Goal: Use online tool/utility: Utilize a website feature to perform a specific function

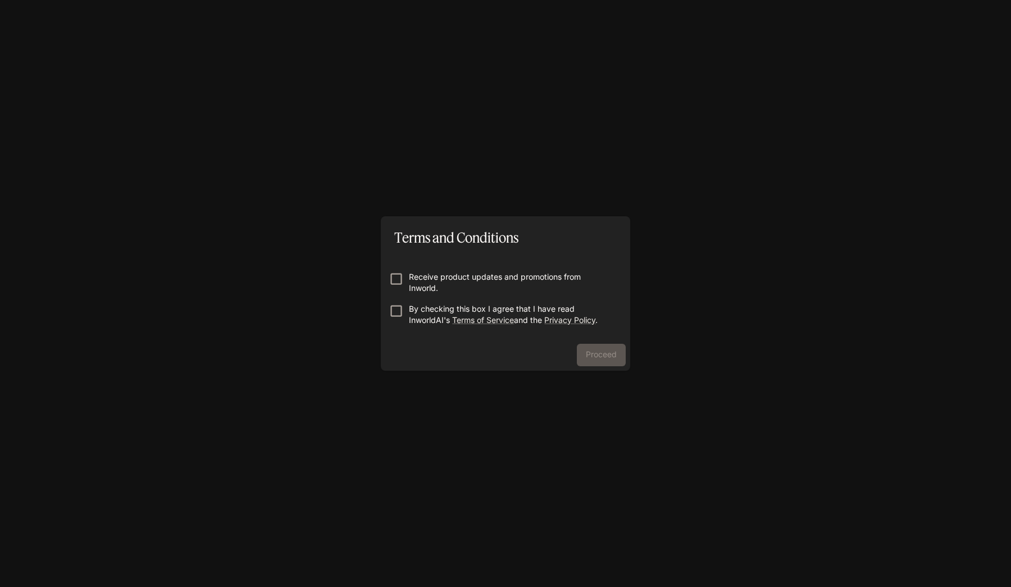
click at [411, 314] on p "By checking this box I agree that I have read InworldAI's Terms of Service and …" at bounding box center [510, 314] width 202 height 22
click at [599, 359] on button "Proceed" at bounding box center [601, 355] width 49 height 22
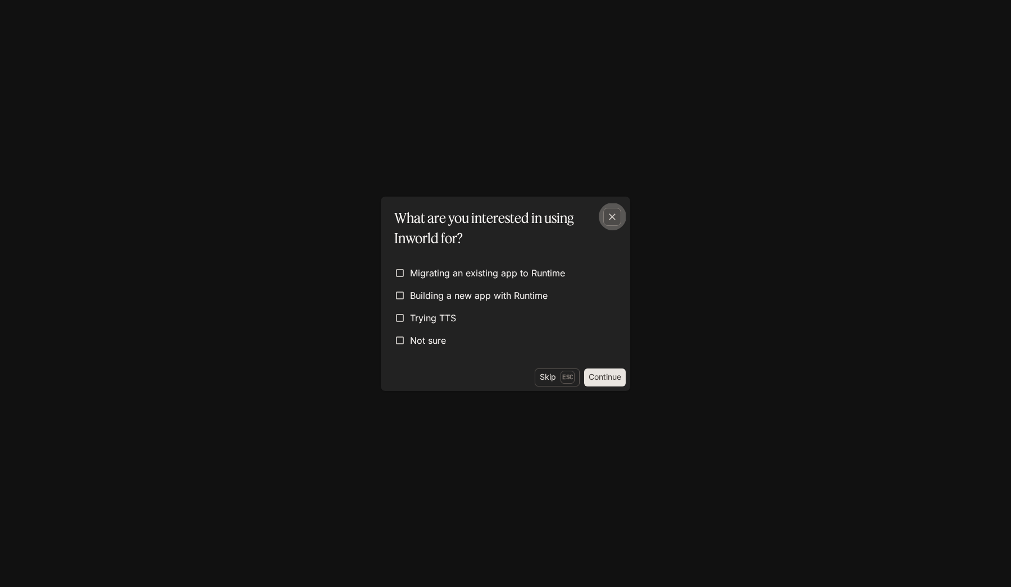
click at [612, 211] on icon "button" at bounding box center [611, 216] width 11 height 11
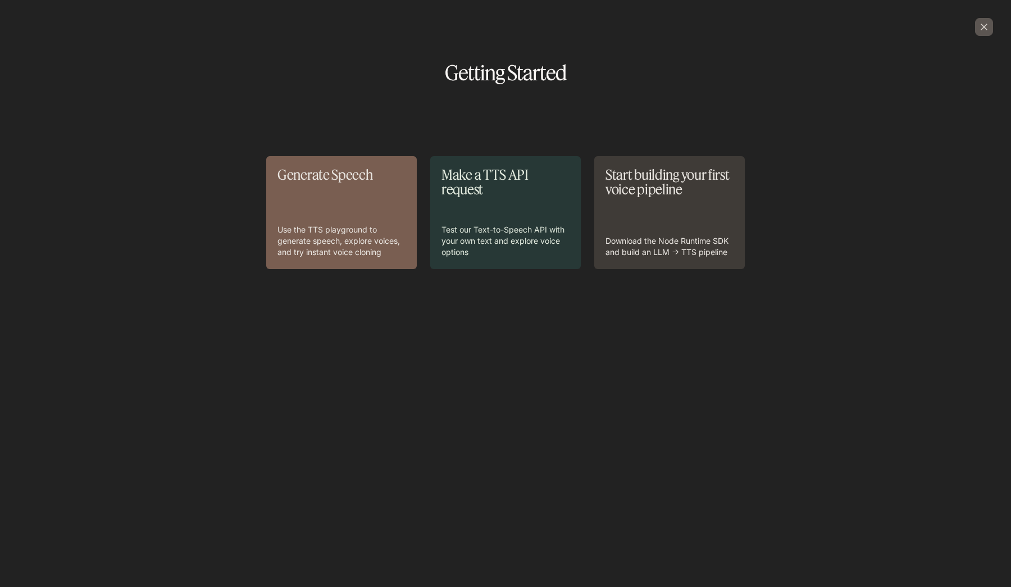
click at [989, 35] on div "button" at bounding box center [984, 27] width 18 height 18
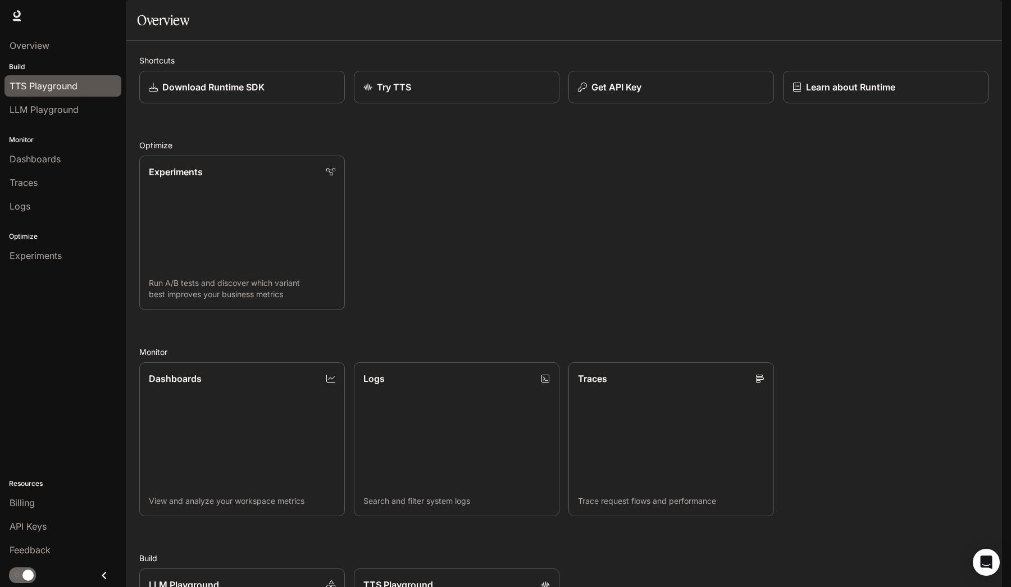
click at [35, 82] on span "TTS Playground" at bounding box center [44, 85] width 68 height 13
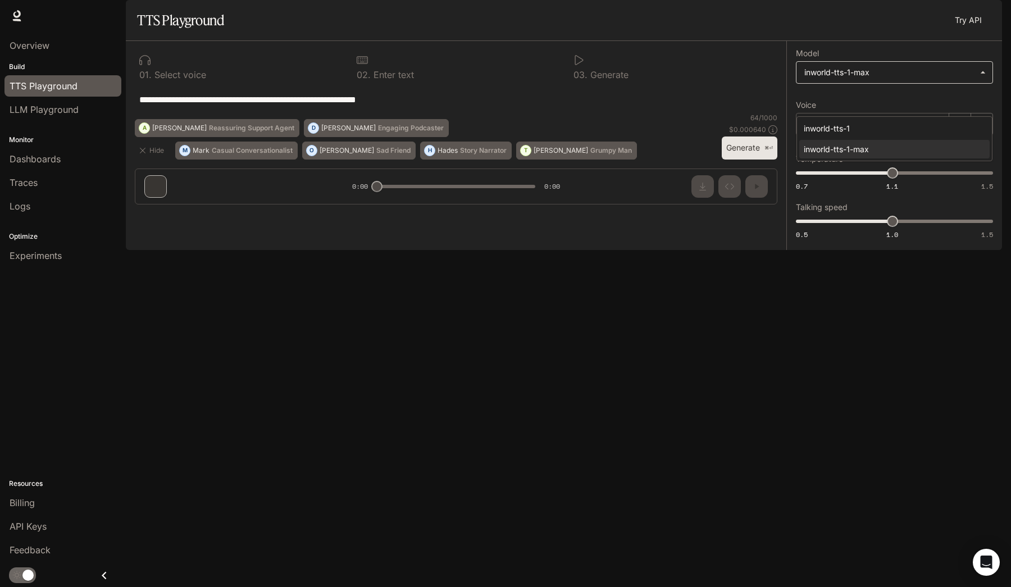
click at [825, 109] on body "**********" at bounding box center [505, 293] width 1011 height 587
click at [819, 314] on div at bounding box center [505, 293] width 1011 height 587
click at [808, 127] on icon "button" at bounding box center [808, 124] width 5 height 7
click at [942, 135] on div "[PERSON_NAME]" at bounding box center [872, 124] width 153 height 22
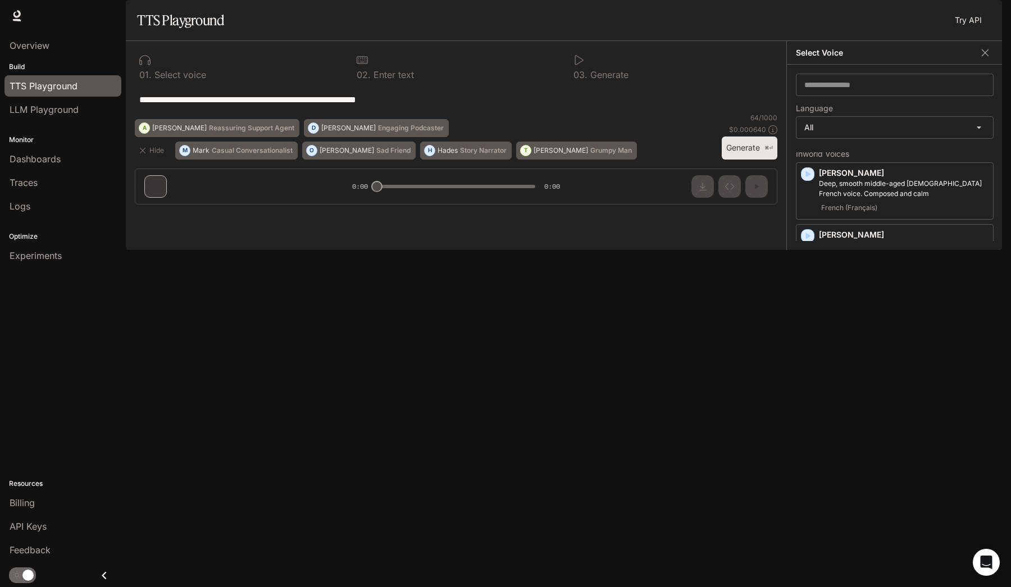
click at [805, 303] on icon "button" at bounding box center [807, 297] width 11 height 11
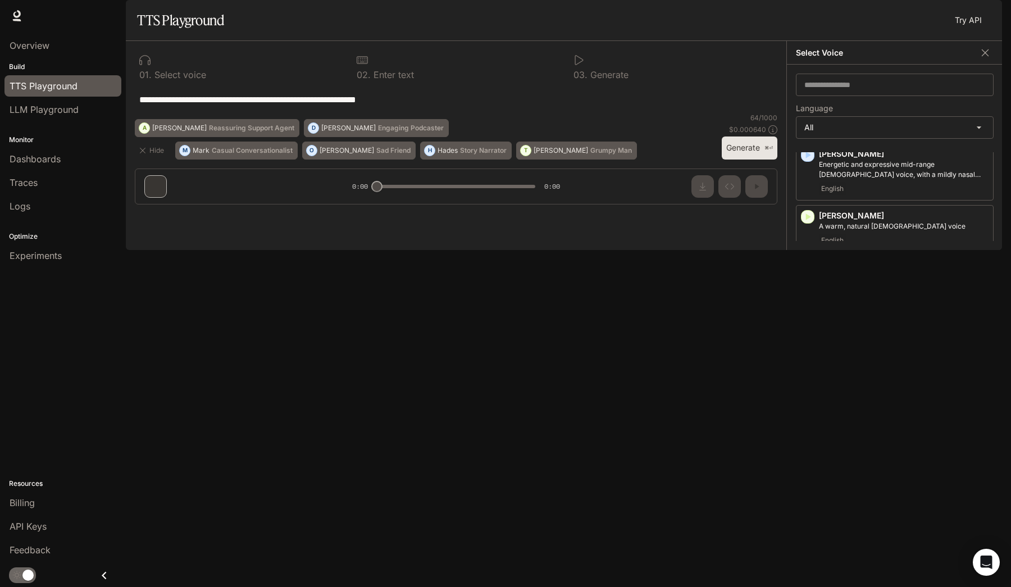
click at [810, 314] on div "[PERSON_NAME], young adult [DEMOGRAPHIC_DATA] [DEMOGRAPHIC_DATA] voice Japanese…" at bounding box center [895, 285] width 198 height 57
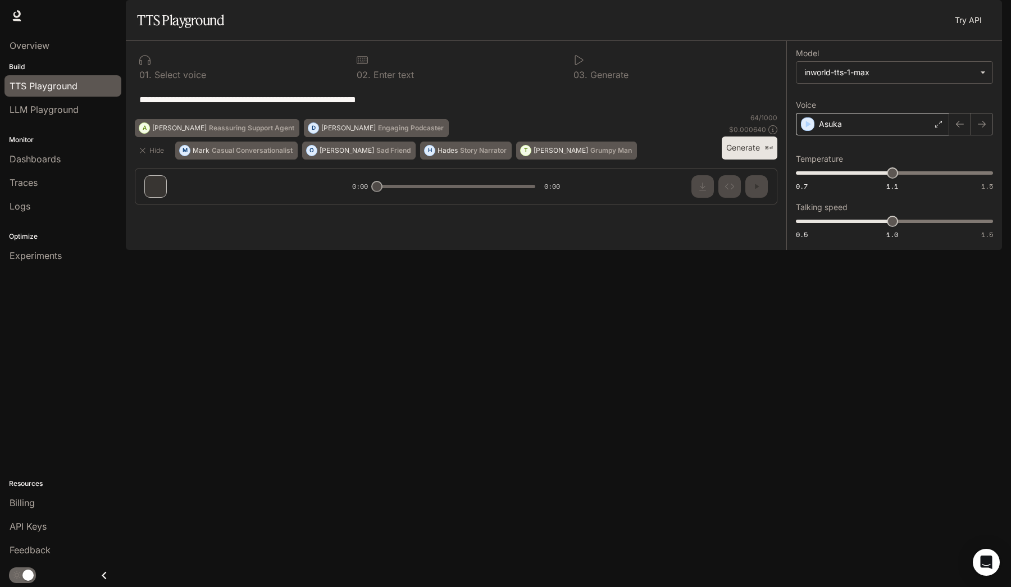
click at [818, 135] on div "Asuka" at bounding box center [872, 124] width 153 height 22
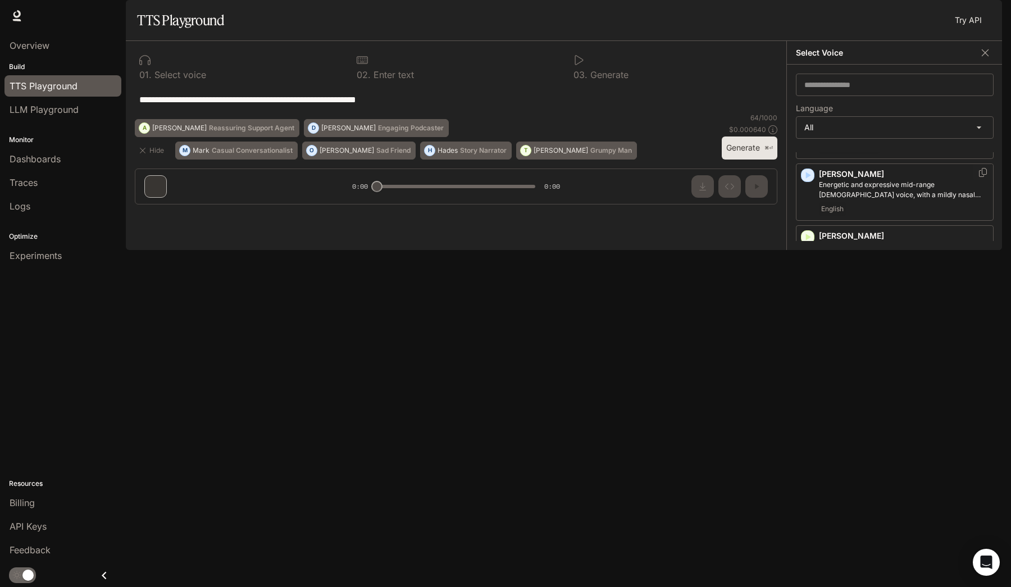
scroll to position [84, 0]
click at [808, 280] on icon "button" at bounding box center [808, 276] width 5 height 7
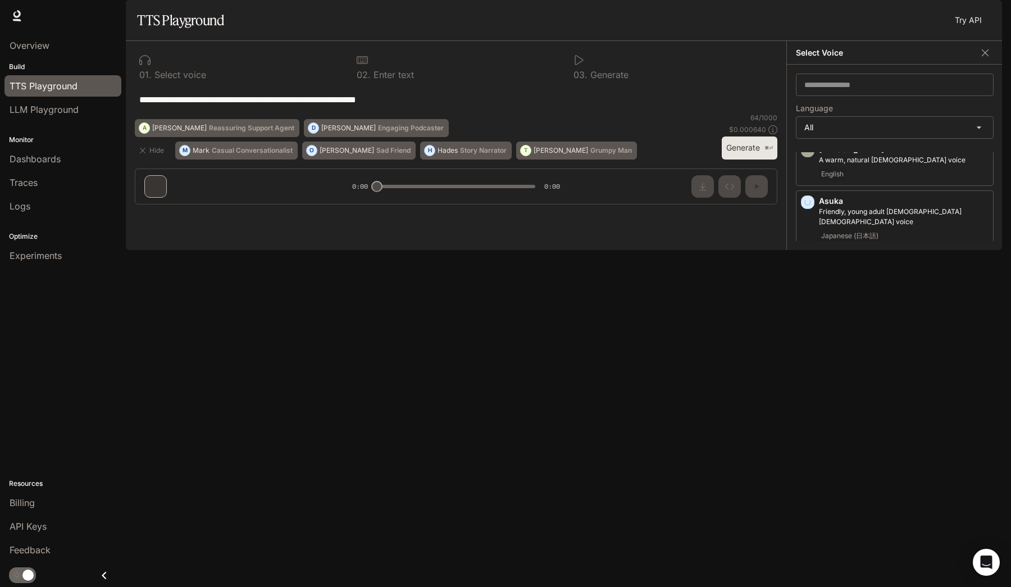
scroll to position [161, 0]
click at [804, 384] on icon "button" at bounding box center [807, 377] width 11 height 11
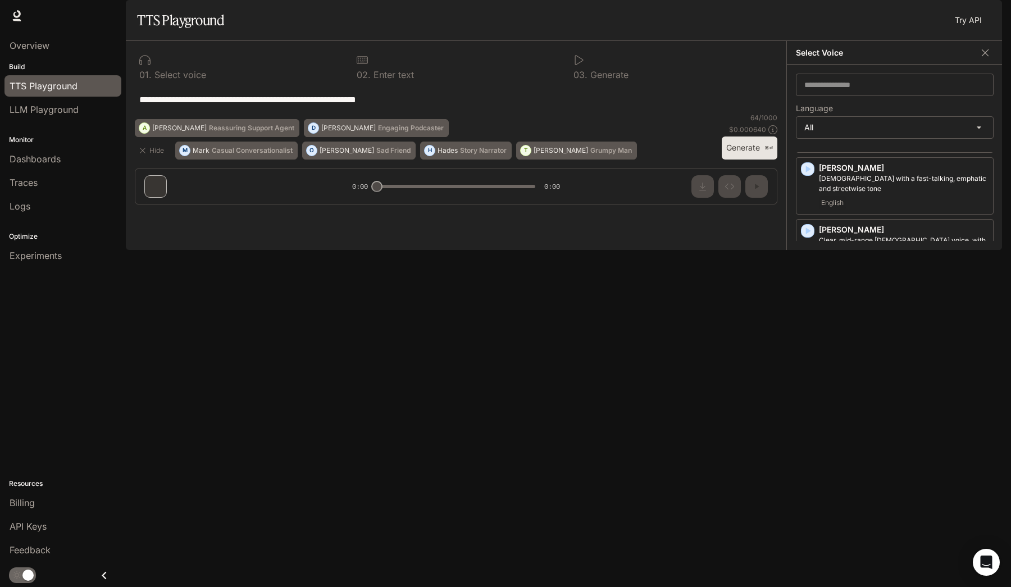
scroll to position [626, 0]
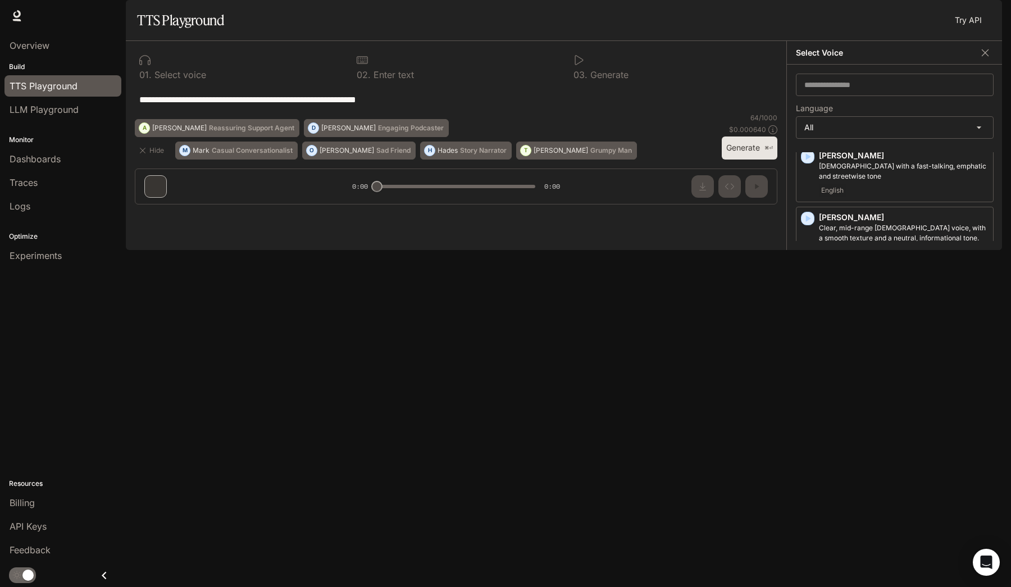
click at [810, 404] on icon "button" at bounding box center [807, 403] width 11 height 11
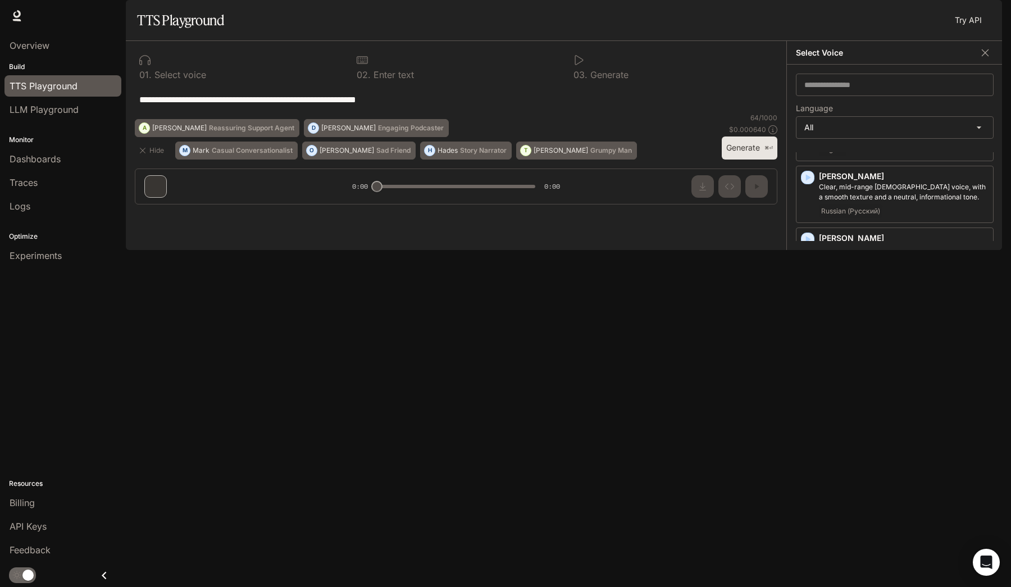
scroll to position [667, 0]
click at [809, 402] on icon "button" at bounding box center [807, 403] width 11 height 11
click at [809, 391] on div "Hades Commanding and gruff [DEMOGRAPHIC_DATA] voice, think an omniscient narrat…" at bounding box center [895, 412] width 198 height 57
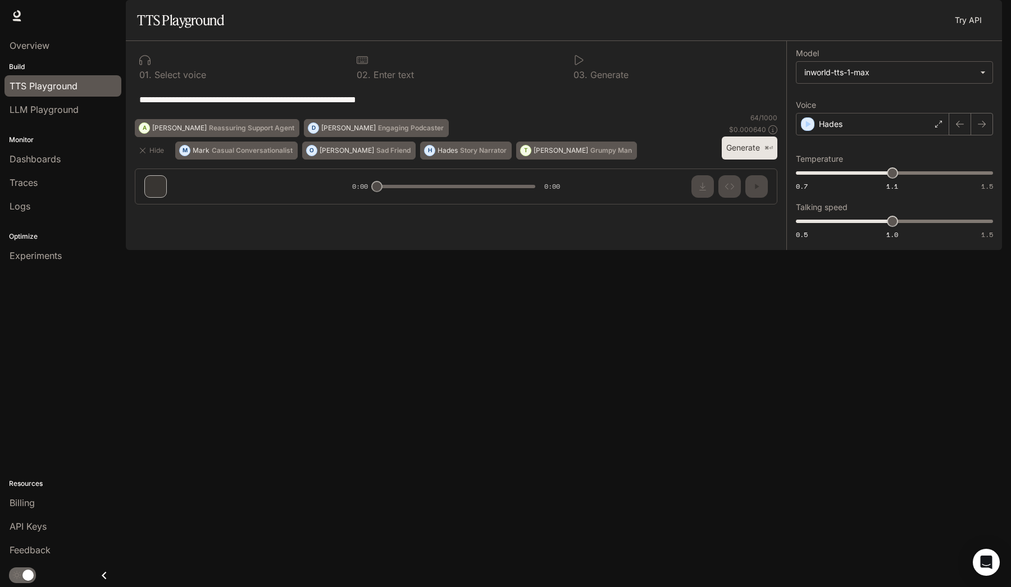
scroll to position [0, 0]
click at [810, 135] on div "Hades" at bounding box center [872, 124] width 153 height 22
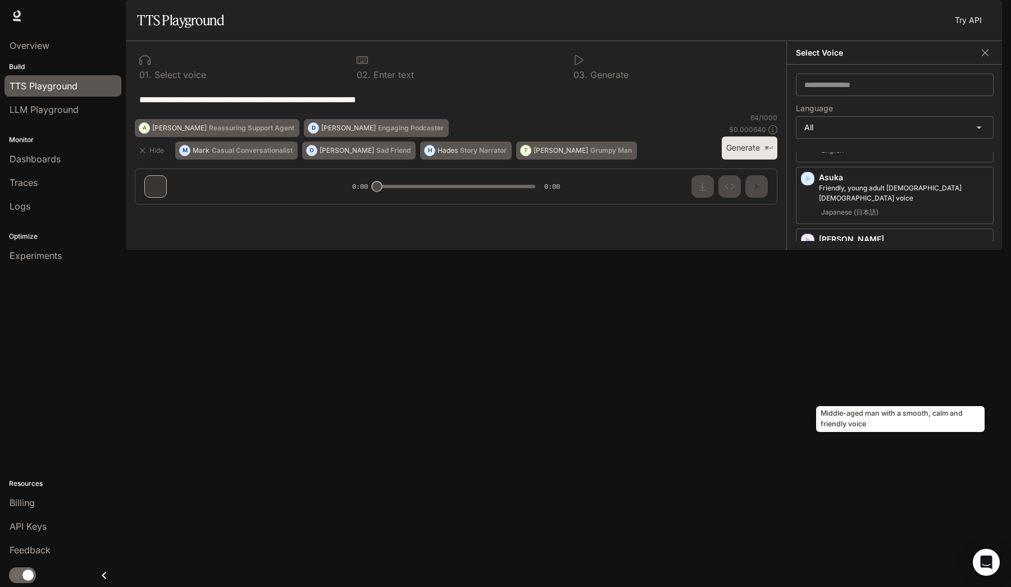
scroll to position [243, 0]
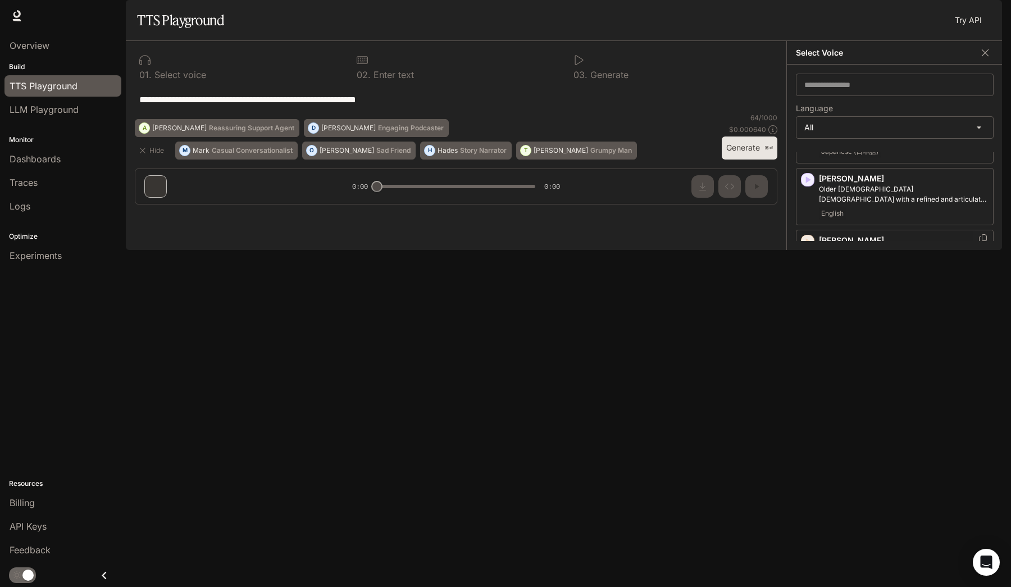
click at [808, 245] on icon "button" at bounding box center [808, 241] width 5 height 7
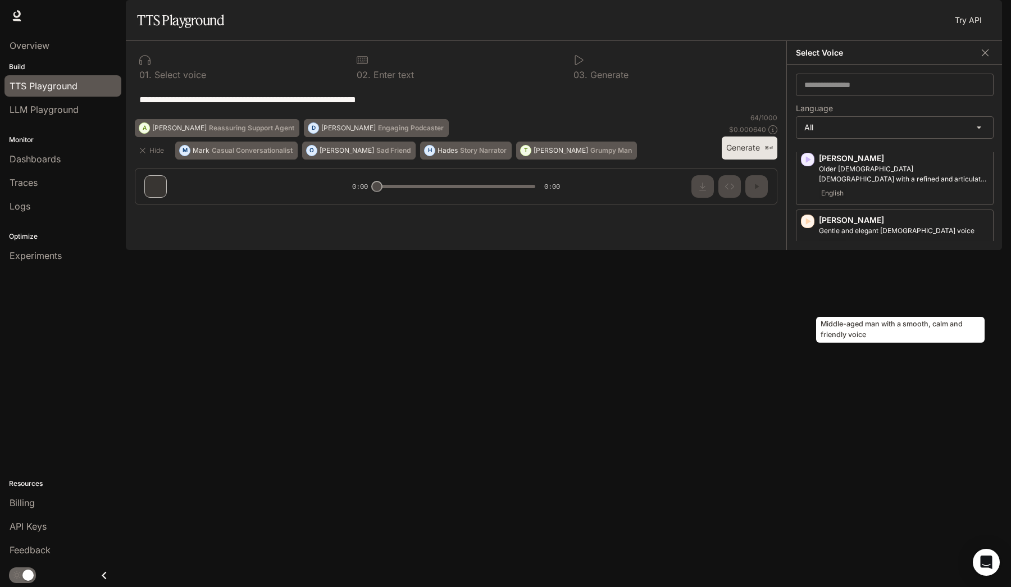
scroll to position [271, 0]
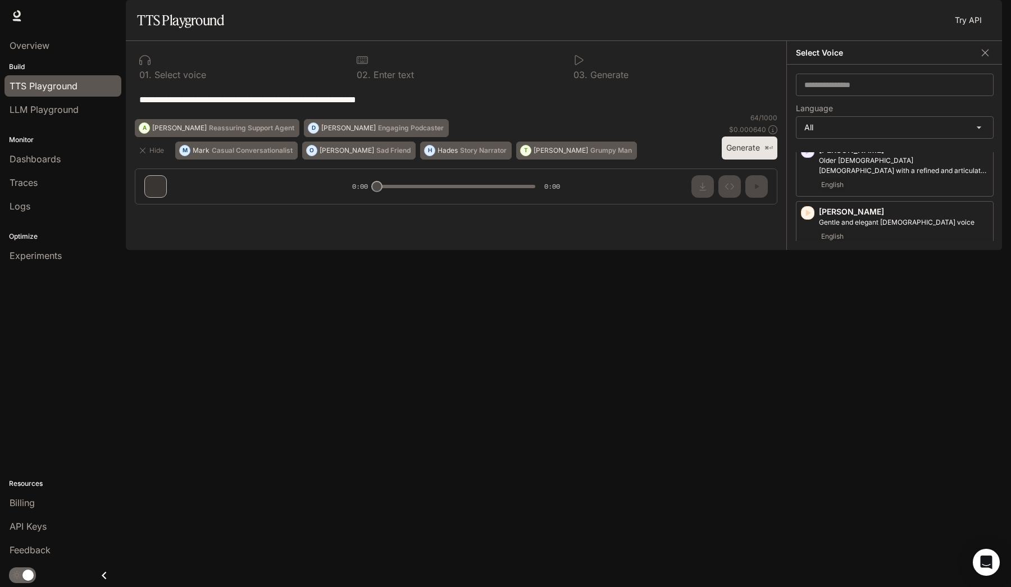
click at [813, 332] on icon "button" at bounding box center [807, 326] width 11 height 11
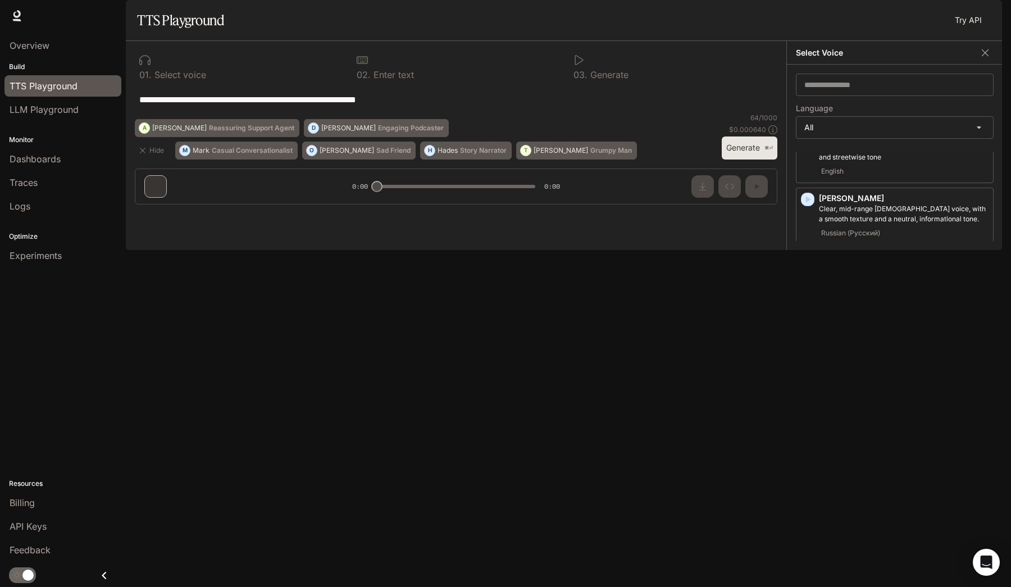
scroll to position [652, 0]
click at [811, 319] on icon "button" at bounding box center [807, 315] width 11 height 11
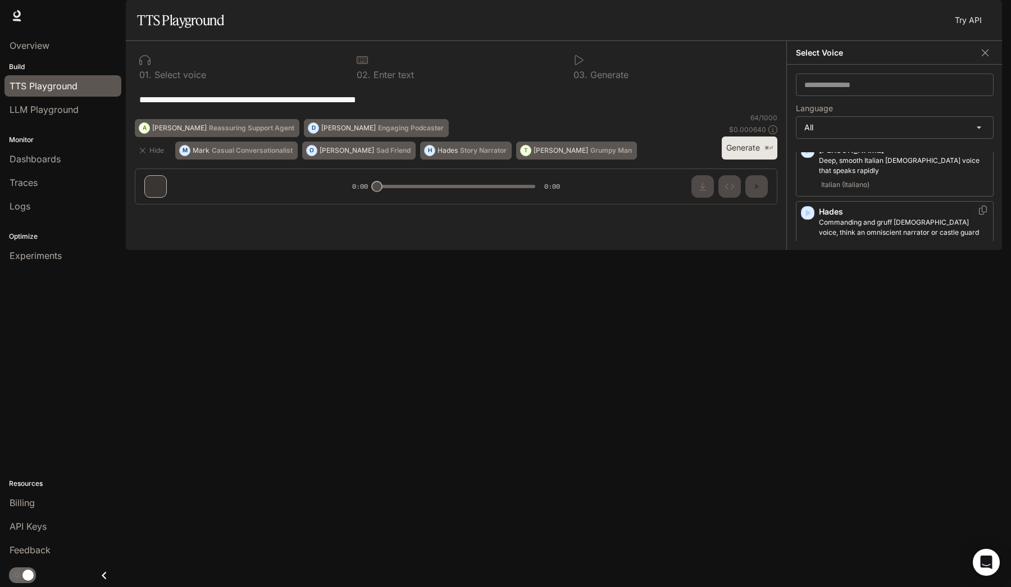
scroll to position [924, 0]
click at [811, 307] on icon "button" at bounding box center [807, 312] width 11 height 11
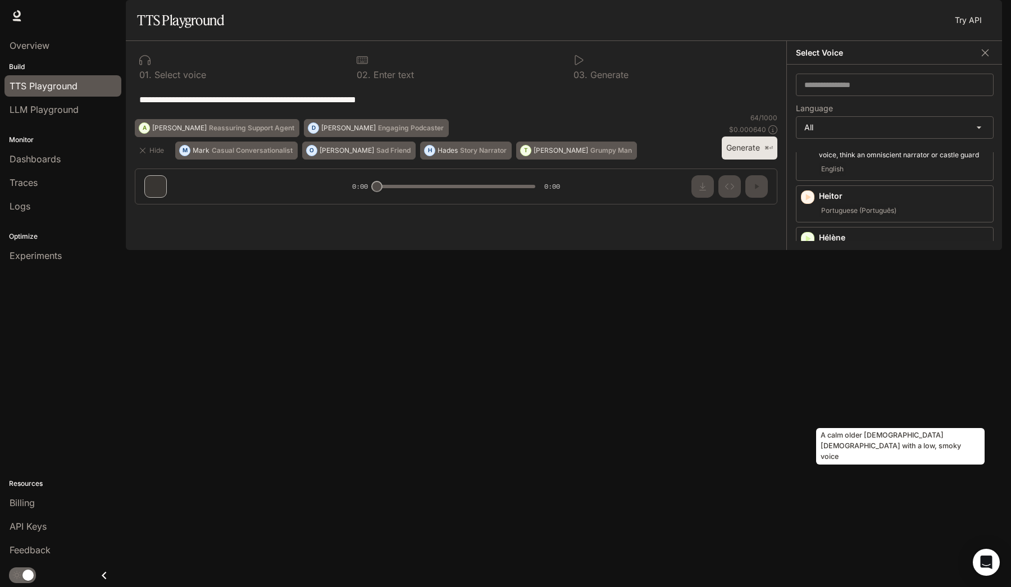
scroll to position [0, 0]
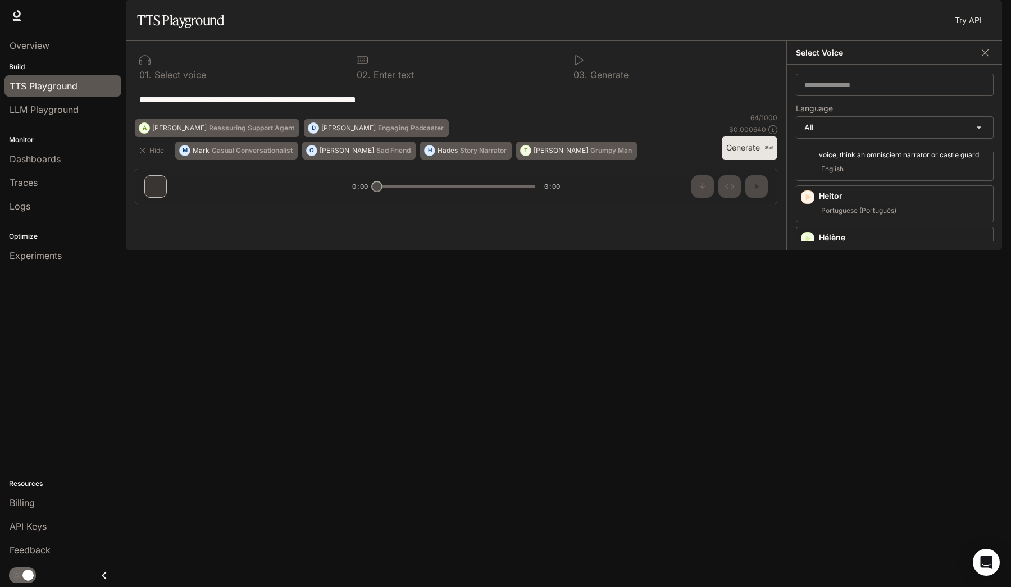
click at [808, 421] on icon "button" at bounding box center [808, 424] width 5 height 7
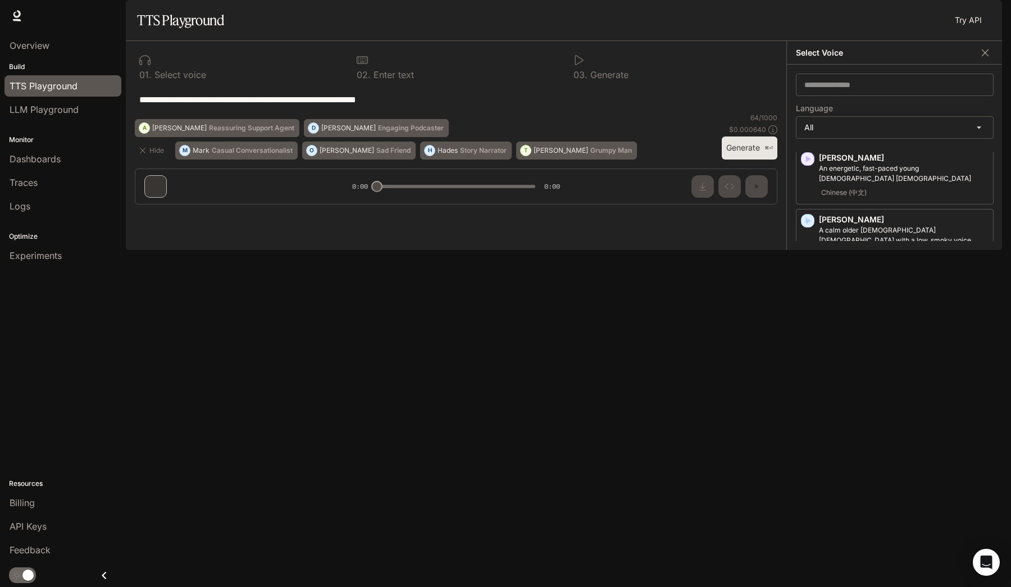
scroll to position [1213, 0]
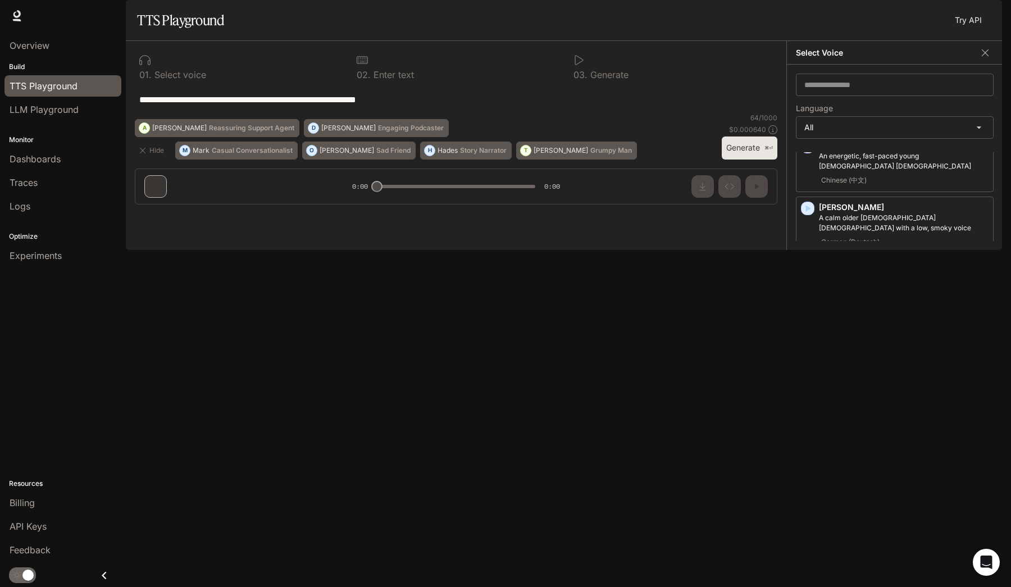
click at [806, 329] on icon "button" at bounding box center [808, 332] width 5 height 7
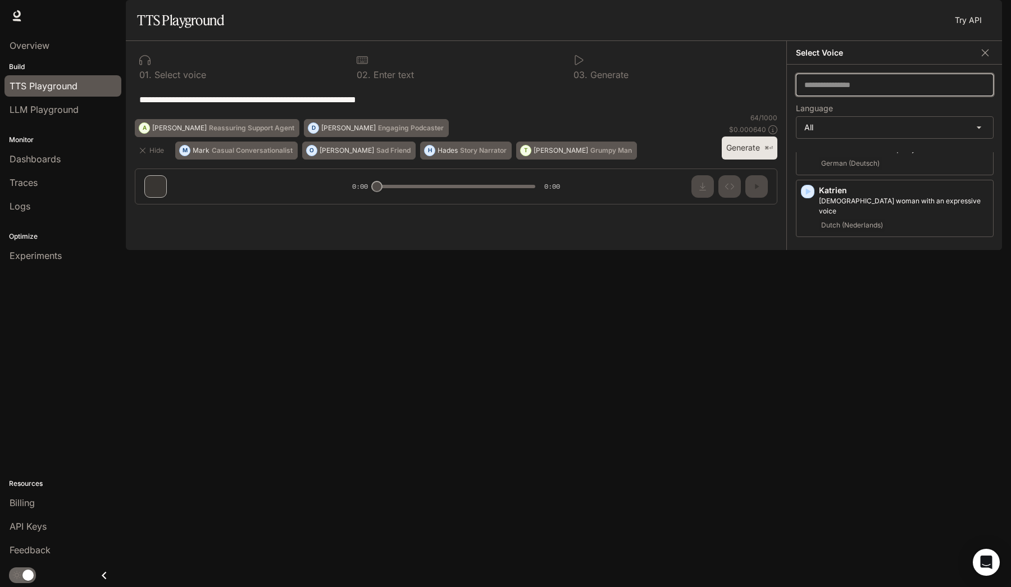
click at [850, 90] on input "text" at bounding box center [894, 84] width 197 height 11
click at [838, 159] on body "**********" at bounding box center [505, 293] width 1011 height 587
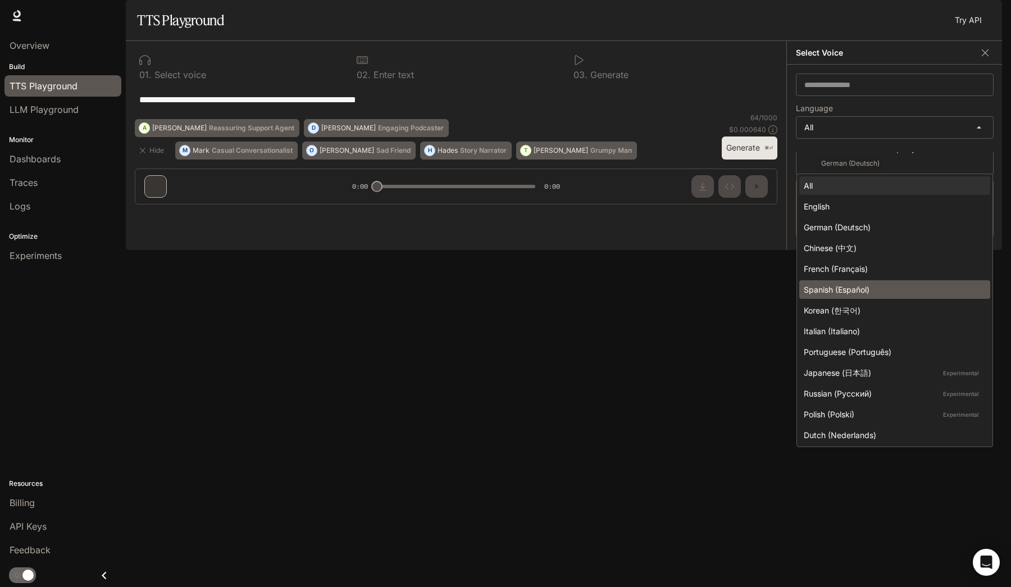
click at [841, 284] on div "Spanish (Español)" at bounding box center [892, 290] width 177 height 12
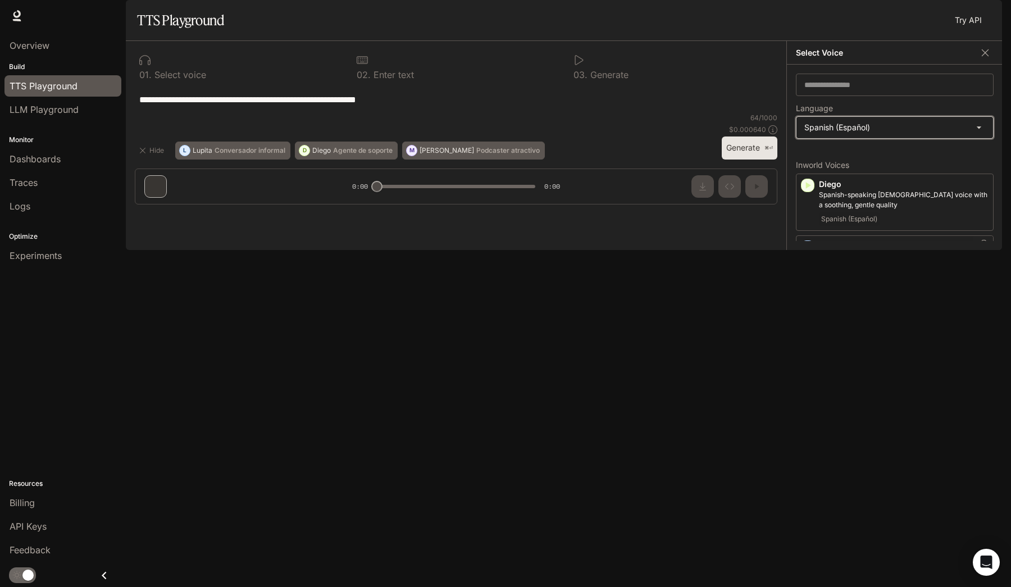
scroll to position [2, 0]
click at [807, 250] on icon "button" at bounding box center [808, 247] width 5 height 7
click at [808, 374] on icon "button" at bounding box center [808, 370] width 5 height 7
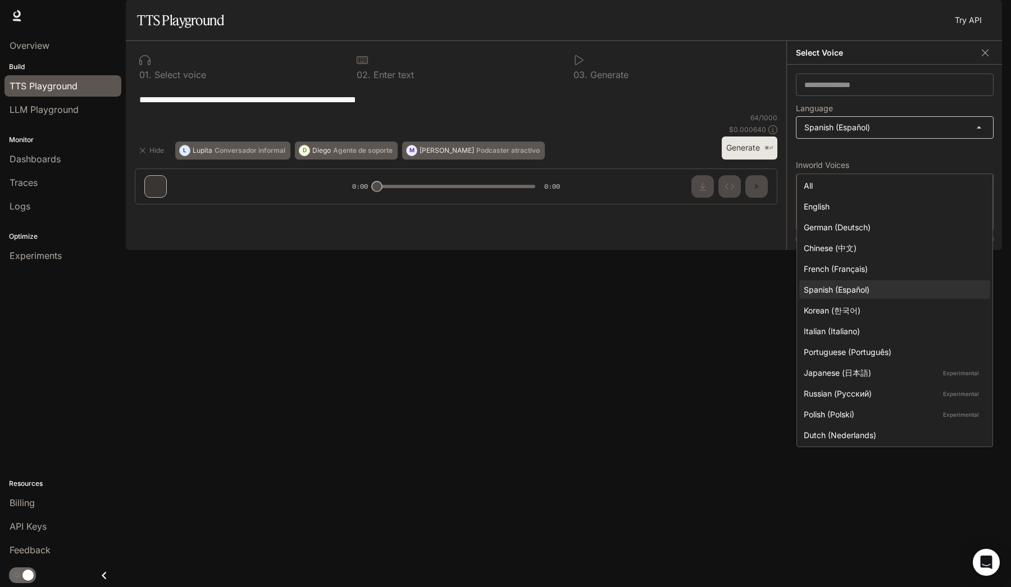
click at [878, 156] on body "**********" at bounding box center [505, 293] width 1011 height 587
click at [862, 210] on div "English" at bounding box center [892, 206] width 177 height 12
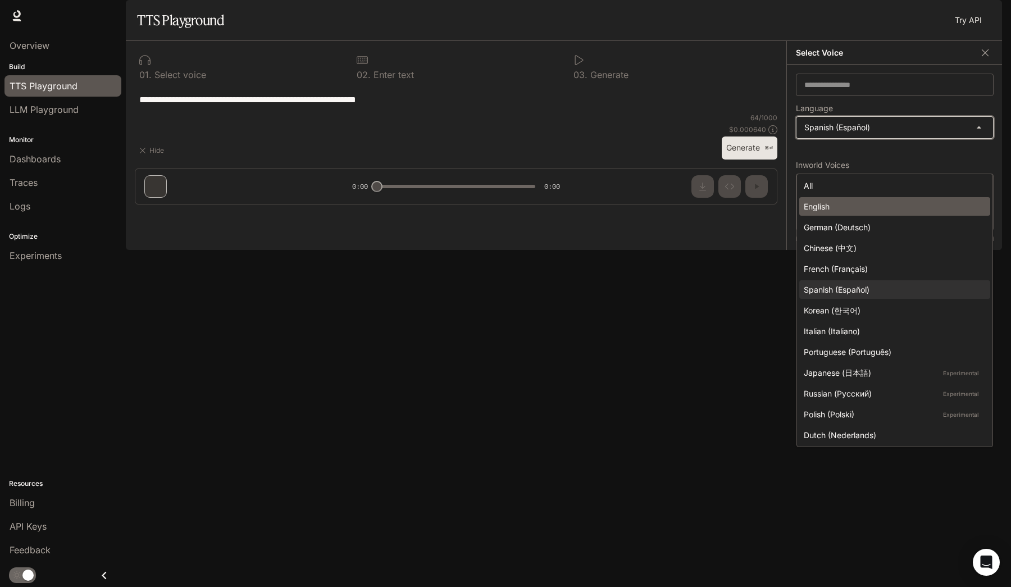
type input "*****"
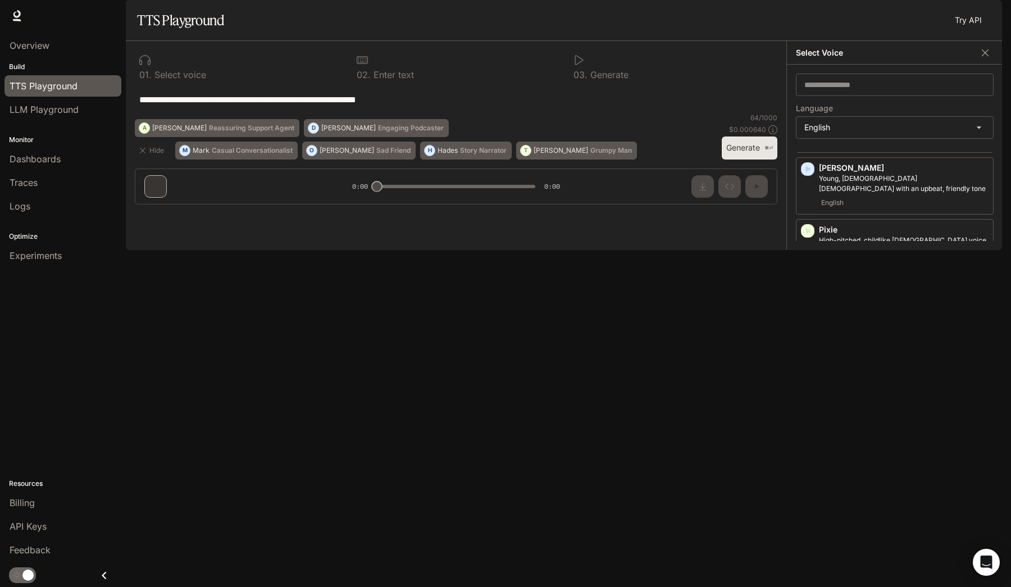
click at [807, 536] on icon "button" at bounding box center [808, 539] width 5 height 7
click at [807, 477] on icon "button" at bounding box center [807, 477] width 11 height 11
click at [809, 432] on div "[PERSON_NAME] [DEMOGRAPHIC_DATA] voice, with a time-worn quality English" at bounding box center [895, 432] width 198 height 57
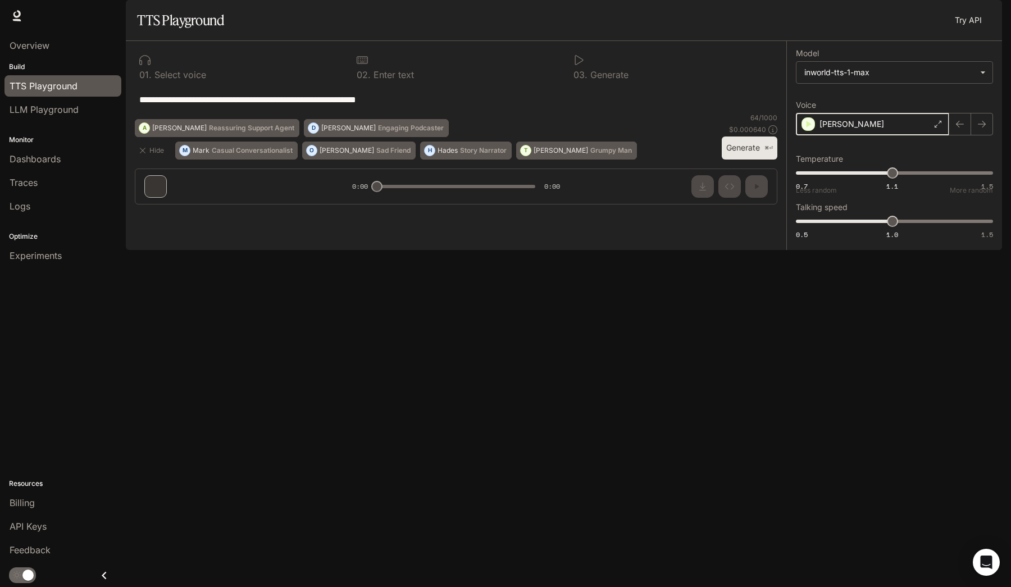
click at [804, 130] on icon "button" at bounding box center [807, 123] width 11 height 11
click at [808, 135] on div "[PERSON_NAME]" at bounding box center [872, 124] width 153 height 22
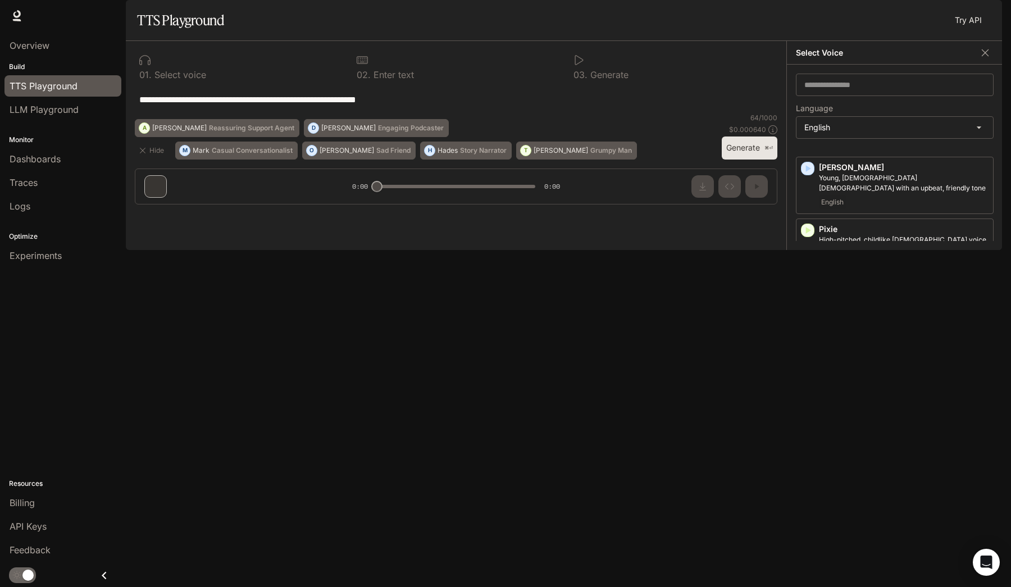
scroll to position [583, 0]
click at [809, 236] on icon "button" at bounding box center [807, 230] width 11 height 11
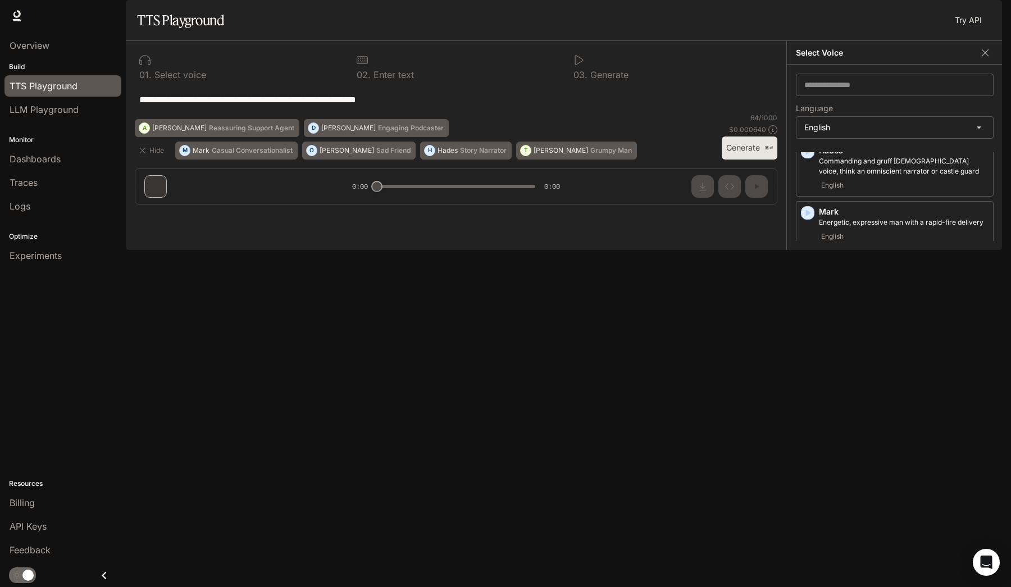
scroll to position [462, 0]
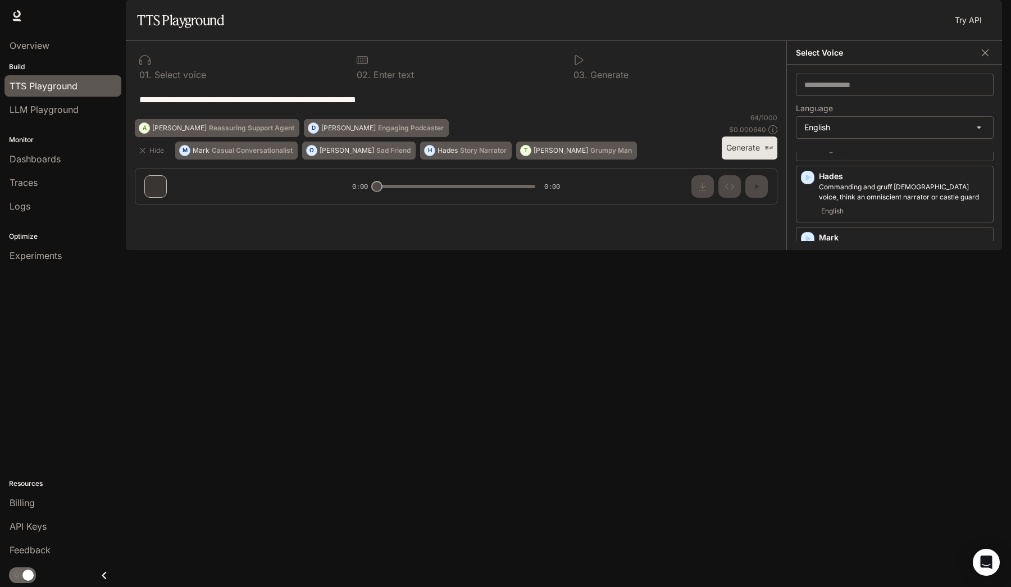
click at [809, 296] on icon "button" at bounding box center [807, 290] width 11 height 11
click at [809, 250] on icon "button" at bounding box center [808, 247] width 5 height 7
click at [185, 213] on div "**********" at bounding box center [456, 127] width 660 height 172
click at [977, 61] on button "button" at bounding box center [985, 52] width 17 height 17
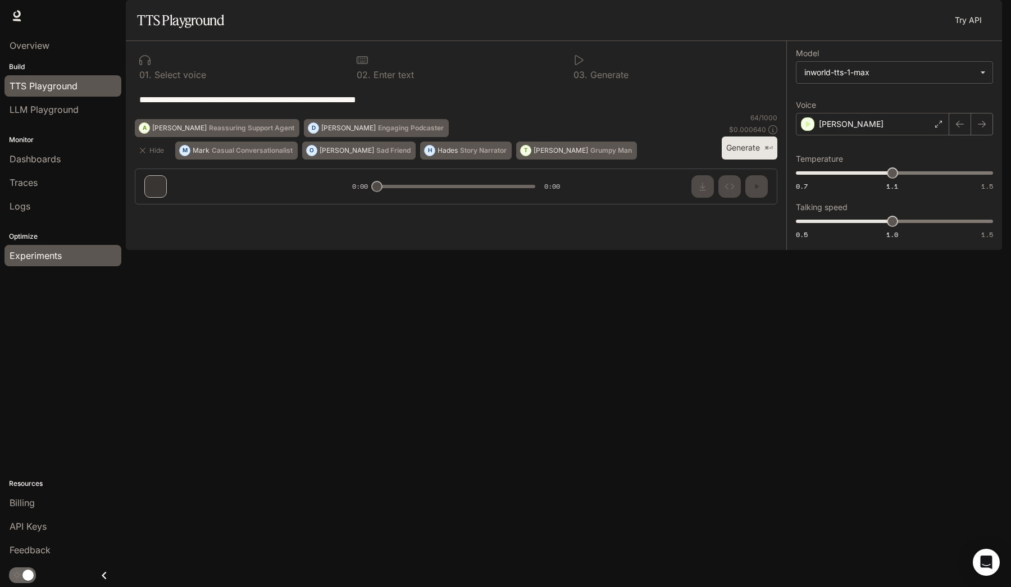
click at [39, 250] on span "Experiments" at bounding box center [36, 255] width 52 height 13
